Goal: Answer question/provide support: Share knowledge or assist other users

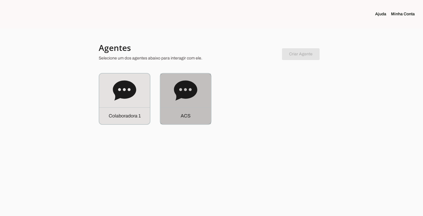
click at [178, 91] on icon at bounding box center [185, 90] width 23 height 20
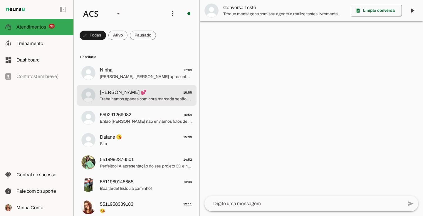
click at [159, 83] on md-item "[PERSON_NAME] 💕 16:55 Trabalhamos apenas com hora marcada senão demora muito te…" at bounding box center [137, 72] width 120 height 21
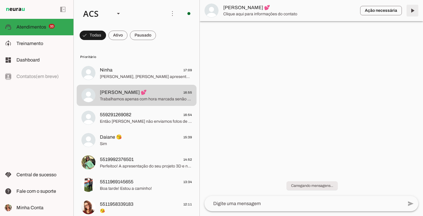
click at [409, 9] on span at bounding box center [412, 11] width 14 height 14
